Goal: Transaction & Acquisition: Purchase product/service

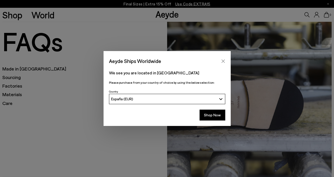
click at [224, 61] on icon "Close" at bounding box center [223, 61] width 4 height 4
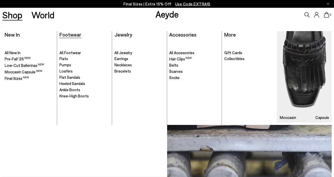
click at [72, 34] on span "Footwear" at bounding box center [70, 34] width 22 height 6
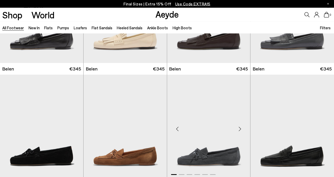
scroll to position [132, 0]
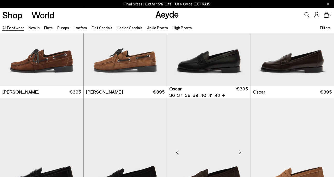
scroll to position [582, 0]
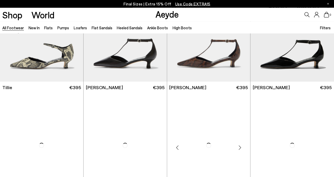
scroll to position [1401, 0]
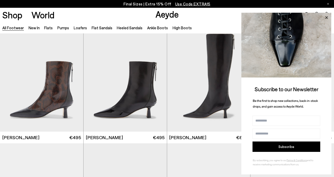
click at [326, 15] on icon at bounding box center [326, 17] width 7 height 7
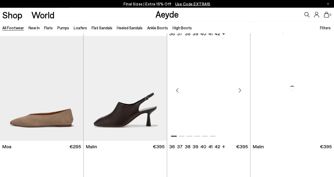
scroll to position [2088, 0]
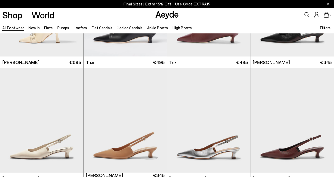
scroll to position [2999, 0]
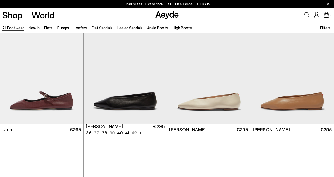
scroll to position [3622, 0]
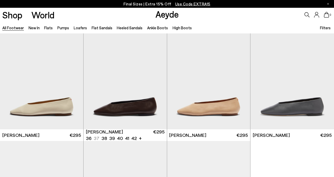
scroll to position [4388, 0]
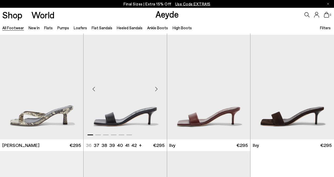
scroll to position [5076, 0]
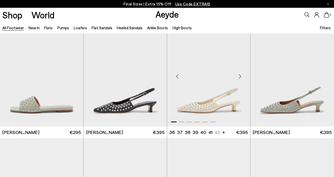
scroll to position [5735, 0]
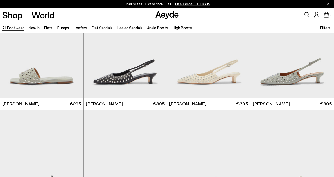
scroll to position [5763, 0]
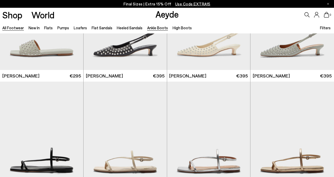
click at [153, 27] on link "Ankle Boots" at bounding box center [157, 27] width 21 height 5
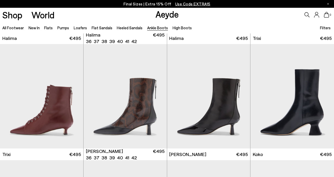
scroll to position [211, 0]
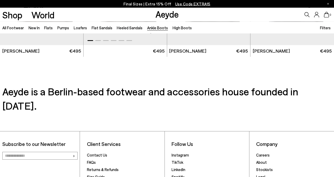
scroll to position [1031, 0]
